Goal: Information Seeking & Learning: Find specific fact

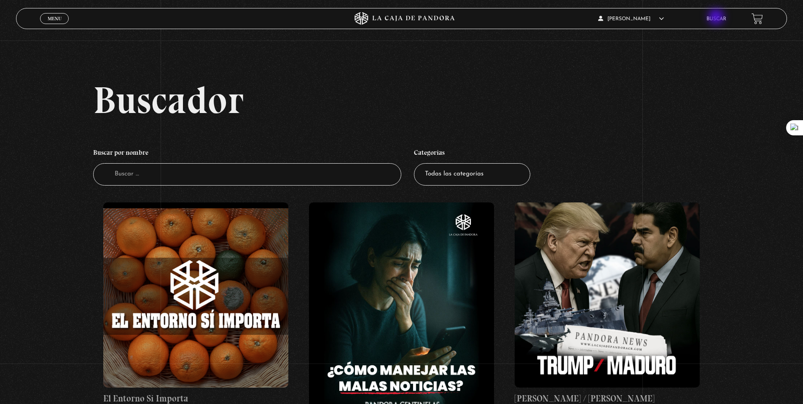
click at [717, 17] on link "Buscar" at bounding box center [717, 18] width 20 height 5
click at [227, 180] on input "Buscador" at bounding box center [247, 174] width 309 height 22
type input "extraterrestres en la [DEMOGRAPHIC_DATA]"
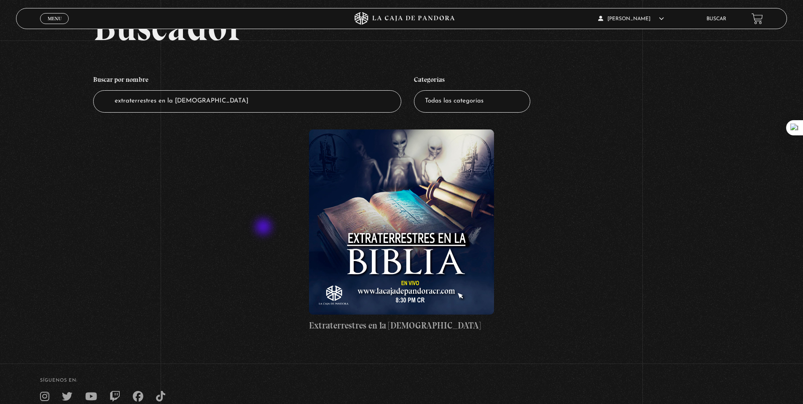
scroll to position [73, 0]
click at [412, 255] on figure at bounding box center [401, 221] width 185 height 185
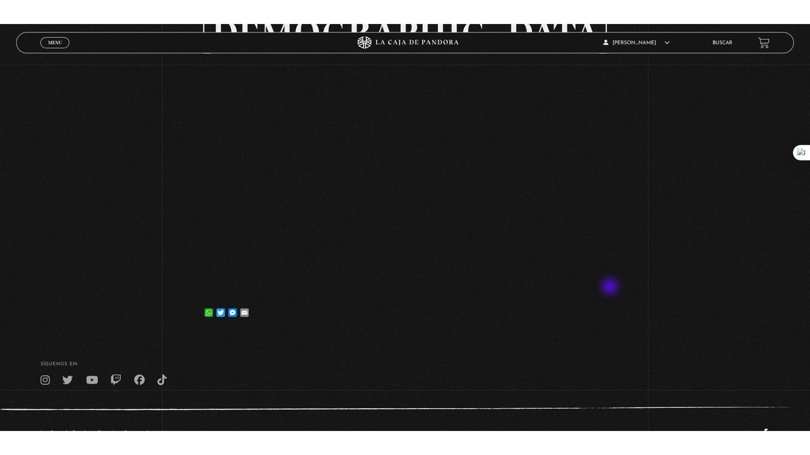
scroll to position [138, 0]
